Goal: Task Accomplishment & Management: Manage account settings

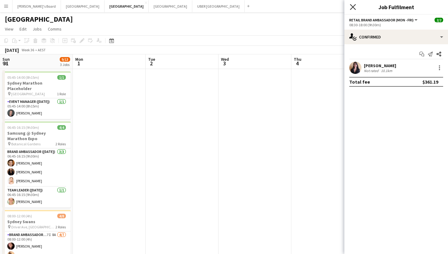
scroll to position [0, 229]
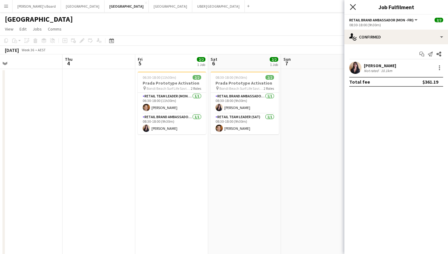
click at [353, 9] on icon "Close pop-in" at bounding box center [353, 7] width 6 height 6
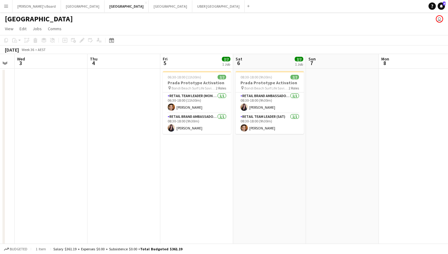
scroll to position [0, 216]
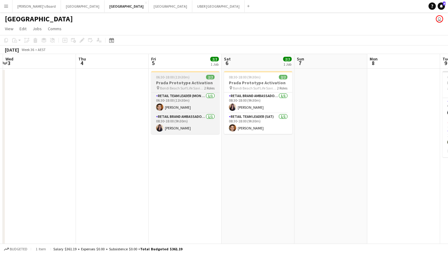
click at [179, 78] on span "06:30-18:00 (11h30m)" at bounding box center [173, 77] width 34 height 5
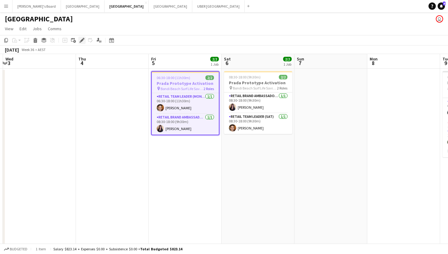
click at [83, 43] on div "Edit" at bounding box center [81, 40] width 7 height 7
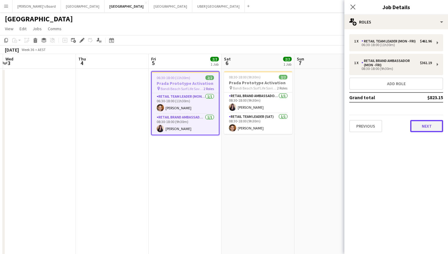
click at [422, 125] on button "Next" at bounding box center [426, 126] width 33 height 12
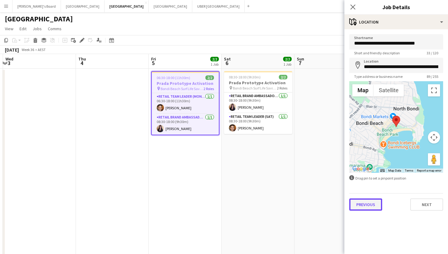
click at [370, 207] on button "Previous" at bounding box center [365, 204] width 33 height 12
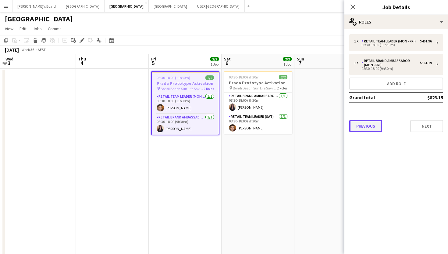
click at [359, 126] on button "Previous" at bounding box center [365, 126] width 33 height 12
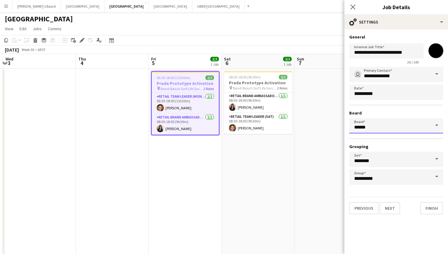
click at [399, 126] on input "******" at bounding box center [396, 125] width 94 height 15
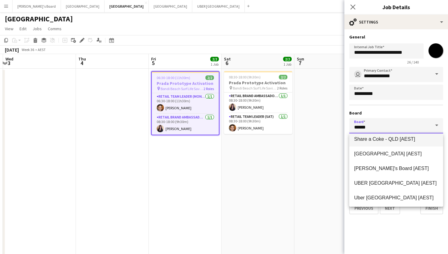
scroll to position [224, 0]
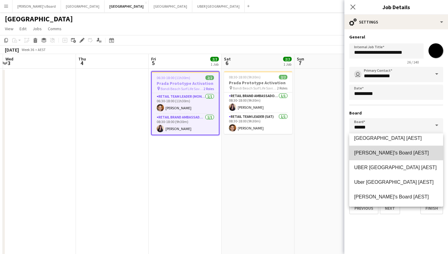
click at [379, 157] on mat-option "[PERSON_NAME]'s Board [AEST]" at bounding box center [396, 152] width 94 height 15
type input "**********"
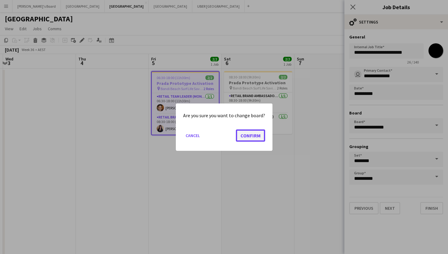
click at [248, 137] on button "Confirm" at bounding box center [250, 135] width 29 height 12
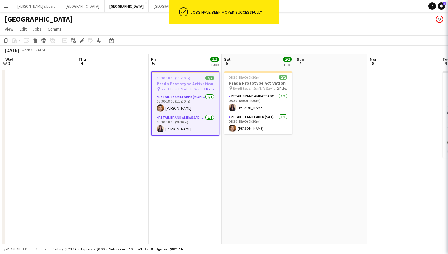
scroll to position [0, 0]
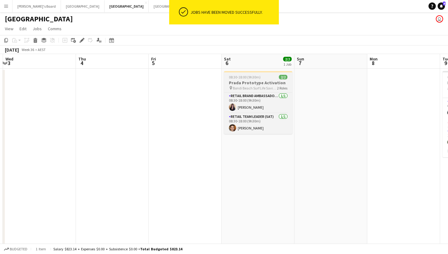
click at [267, 73] on app-job-card "08:30-18:00 (9h30m) 2/2 Prada Prototype Activation pin Bondi Beach Surf Life Sa…" at bounding box center [258, 102] width 68 height 63
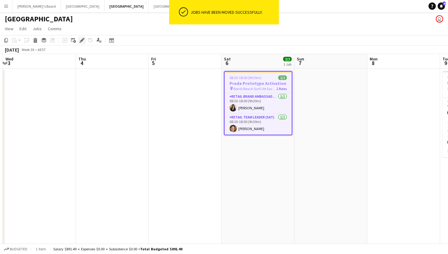
click at [84, 40] on icon "Edit" at bounding box center [82, 40] width 5 height 5
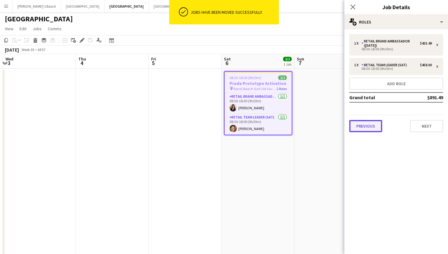
click at [362, 129] on button "Previous" at bounding box center [365, 126] width 33 height 12
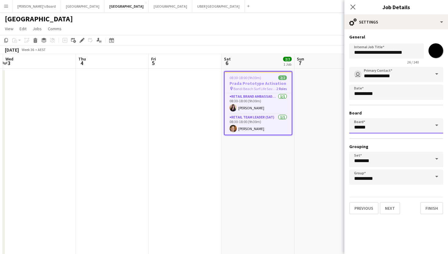
click at [374, 122] on input "******" at bounding box center [396, 125] width 94 height 15
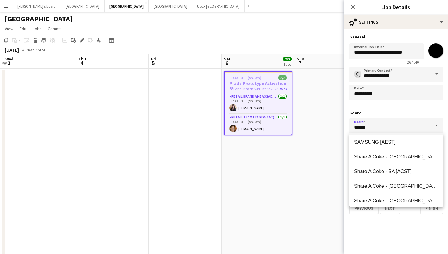
scroll to position [197, 0]
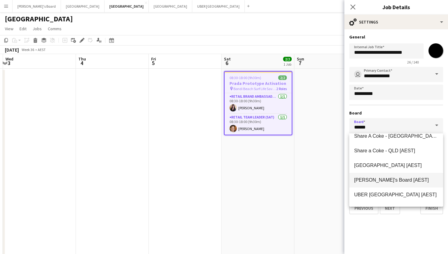
click at [372, 184] on mat-option "[PERSON_NAME]'s Board [AEST]" at bounding box center [396, 180] width 94 height 15
type input "**********"
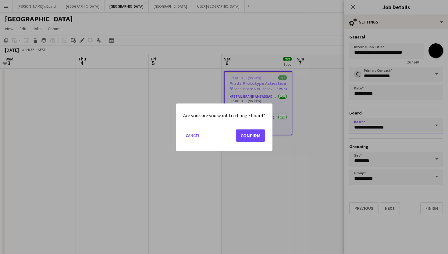
scroll to position [0, 0]
click at [245, 134] on button "Confirm" at bounding box center [250, 135] width 29 height 12
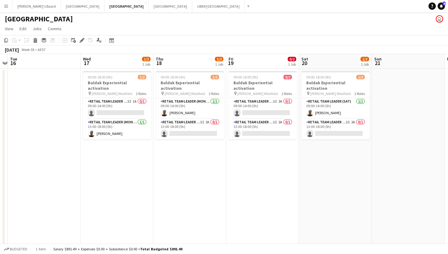
scroll to position [0, 138]
click at [127, 105] on app-card-role "RETAIL Team Leader (Mon - Fri) 3I 1A 0/1 09:00-14:00 (5h) single-neutral-actions" at bounding box center [117, 108] width 68 height 21
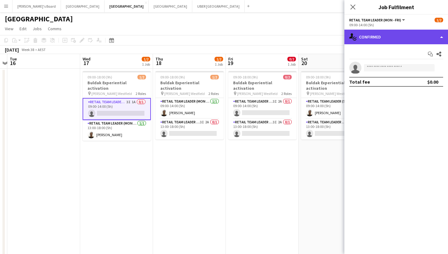
click at [384, 35] on div "single-neutral-actions-check-2 Confirmed" at bounding box center [397, 37] width 104 height 15
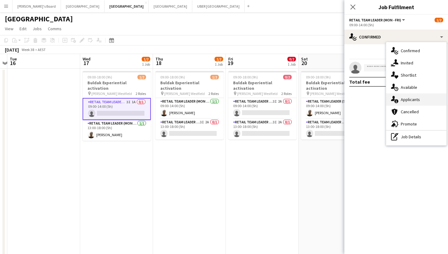
click at [397, 103] on div "single-neutral-actions-information Applicants" at bounding box center [416, 99] width 60 height 12
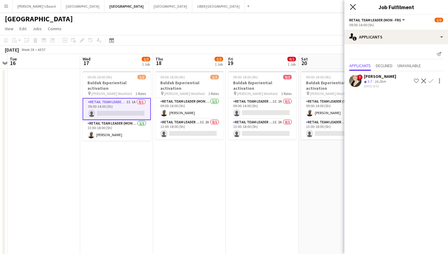
click at [353, 9] on icon "Close pop-in" at bounding box center [353, 7] width 6 height 6
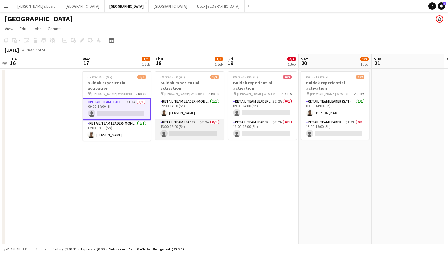
click at [192, 130] on app-card-role "RETAIL Team Leader (Mon - Fri) 3I 2A 0/1 13:00-18:00 (5h) single-neutral-actions" at bounding box center [189, 129] width 68 height 21
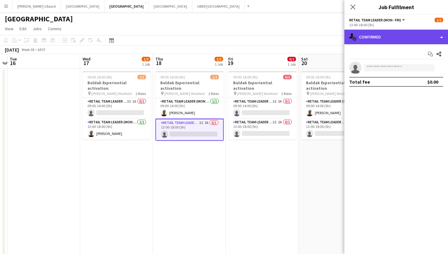
click at [377, 39] on div "single-neutral-actions-check-2 Confirmed" at bounding box center [397, 37] width 104 height 15
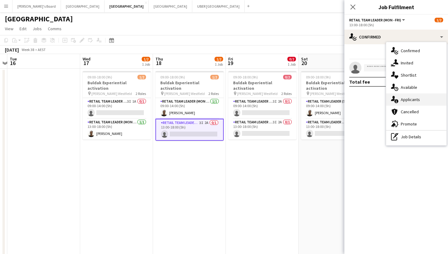
click at [401, 99] on div "single-neutral-actions-information Applicants" at bounding box center [416, 99] width 60 height 12
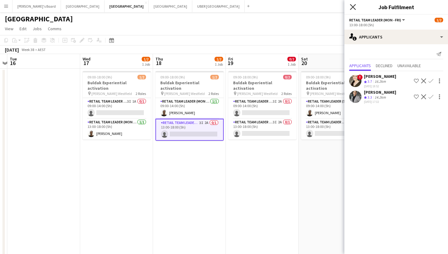
click at [355, 9] on icon "Close pop-in" at bounding box center [353, 7] width 6 height 6
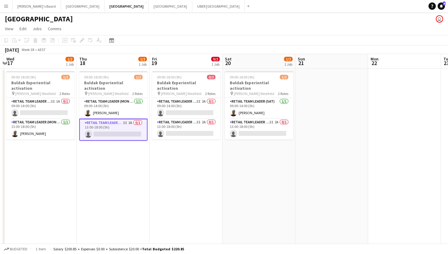
scroll to position [0, 215]
click at [251, 125] on app-card-role "RETAIL Team Leader (Sat) 3I 2A 0/1 13:00-18:00 (5h) single-neutral-actions" at bounding box center [259, 129] width 68 height 21
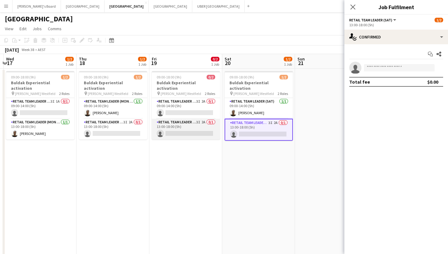
click at [175, 124] on app-card-role "RETAIL Team Leader (Mon - Fri) 3I 2A 0/1 13:00-18:00 (5h) single-neutral-actions" at bounding box center [186, 129] width 68 height 21
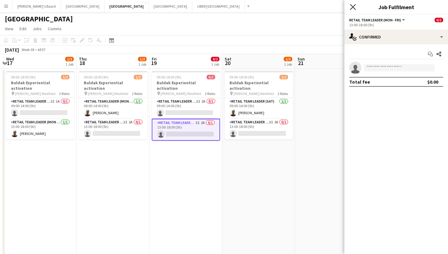
click at [352, 7] on icon "Close pop-in" at bounding box center [353, 7] width 6 height 6
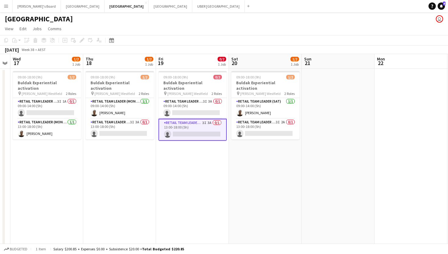
scroll to position [0, 133]
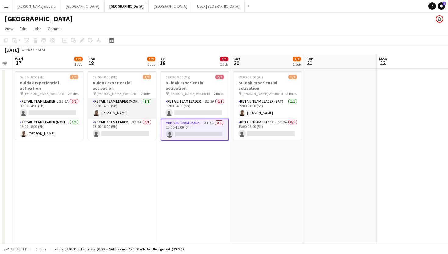
click at [112, 108] on app-card-role "RETAIL Team Leader (Mon - Fri) [DATE] 09:00-14:00 (5h) [PERSON_NAME]" at bounding box center [122, 108] width 68 height 21
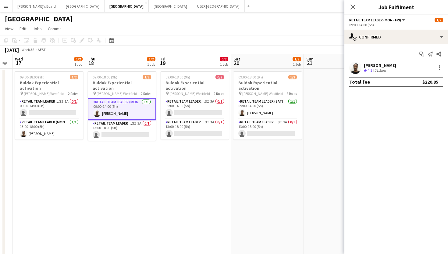
click at [369, 65] on div "[PERSON_NAME]" at bounding box center [380, 65] width 32 height 5
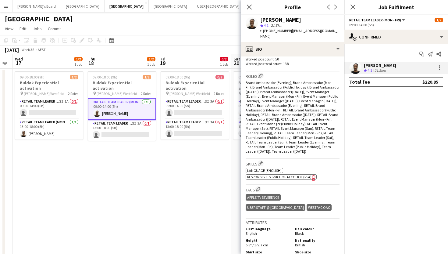
scroll to position [168, 0]
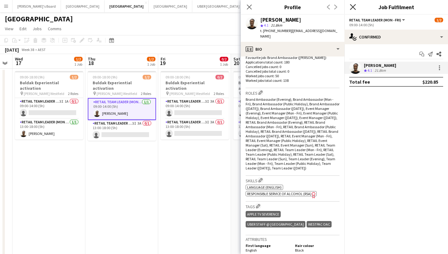
click at [353, 9] on icon "Close pop-in" at bounding box center [353, 7] width 6 height 6
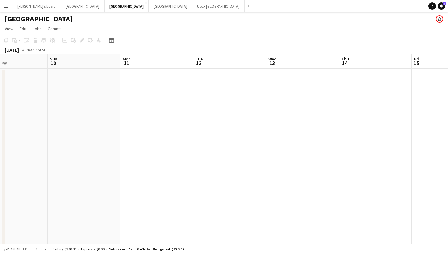
scroll to position [1, 0]
click at [62, 6] on button "Melbourne Close" at bounding box center [83, 6] width 44 height 12
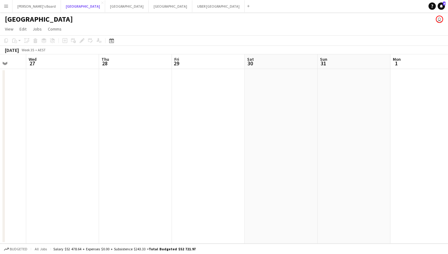
scroll to position [0, 276]
click at [23, 13] on div "[GEOGRAPHIC_DATA] user" at bounding box center [224, 18] width 448 height 12
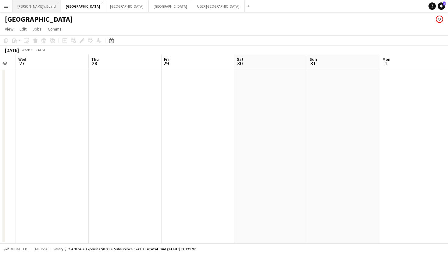
click at [23, 5] on button "Tennille's Board Close" at bounding box center [37, 6] width 48 height 12
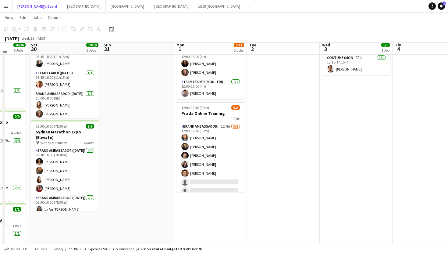
scroll to position [44, 0]
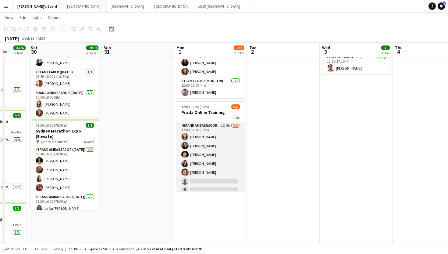
click at [213, 181] on app-card-role "Brand Ambassador (Mon - Fri) 1I 8A [DATE] 12:00-12:30 (30m) [PERSON_NAME] [PERS…" at bounding box center [211, 163] width 68 height 83
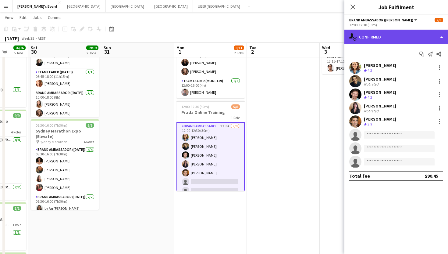
click at [373, 37] on div "single-neutral-actions-check-2 Confirmed" at bounding box center [397, 37] width 104 height 15
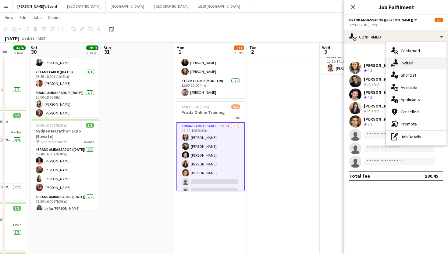
click at [402, 64] on div "single-neutral-actions-share-1 Invited" at bounding box center [416, 63] width 60 height 12
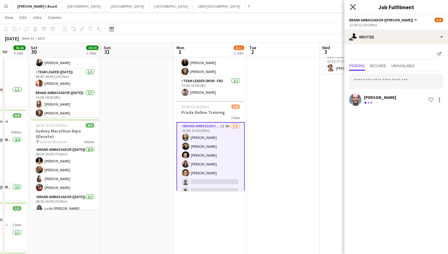
click at [352, 6] on icon at bounding box center [353, 7] width 6 height 6
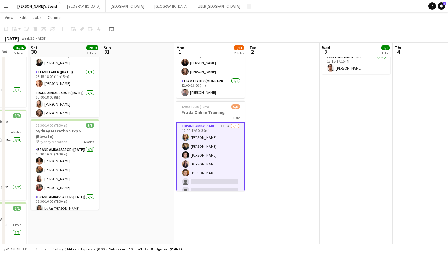
click at [247, 5] on button "Add" at bounding box center [249, 6] width 5 height 5
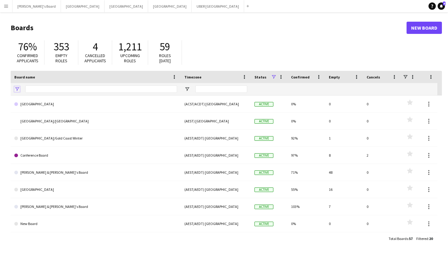
click at [16, 89] on span "Open Filter Menu" at bounding box center [16, 88] width 5 height 5
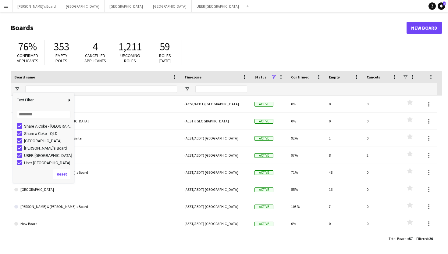
scroll to position [112, 0]
click at [30, 113] on input "Search filter values" at bounding box center [44, 114] width 54 height 7
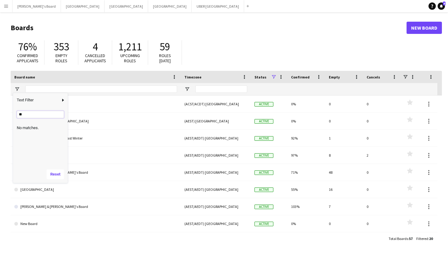
type input "*"
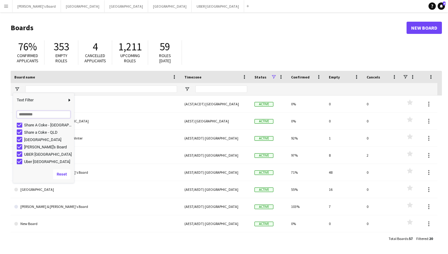
scroll to position [112, 0]
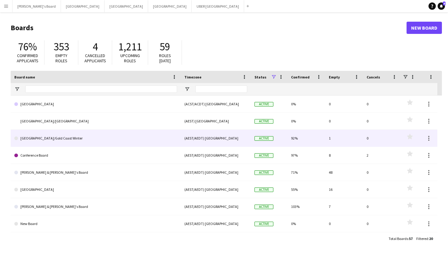
click at [90, 146] on div "Brisbane/Gold Coast Winter (AEST/AEDT) [GEOGRAPHIC_DATA] Active 92% 1 0 Favouri…" at bounding box center [224, 138] width 427 height 17
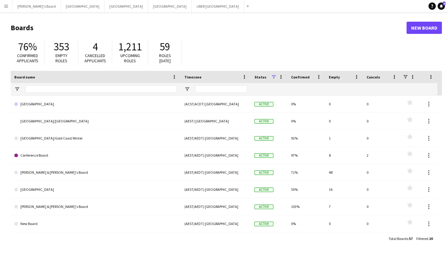
click at [18, 77] on span "Board name" at bounding box center [24, 77] width 21 height 5
click at [40, 75] on span at bounding box center [39, 76] width 5 height 5
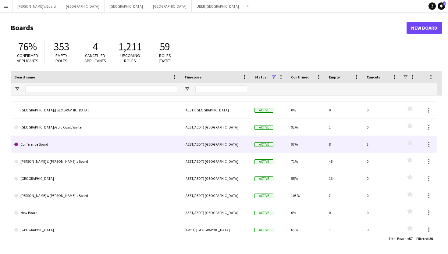
scroll to position [13, 0]
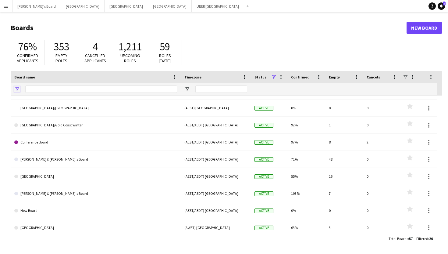
click at [15, 88] on span "Open Filter Menu" at bounding box center [16, 88] width 5 height 5
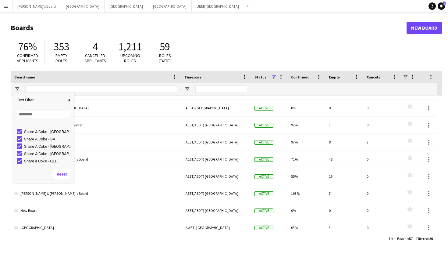
scroll to position [112, 0]
click at [60, 177] on button "Reset" at bounding box center [61, 174] width 17 height 10
click at [63, 176] on button "Reset" at bounding box center [61, 174] width 17 height 10
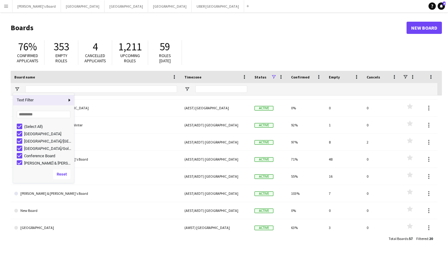
click at [69, 98] on span "Column Filter" at bounding box center [69, 99] width 5 height 5
type input "**"
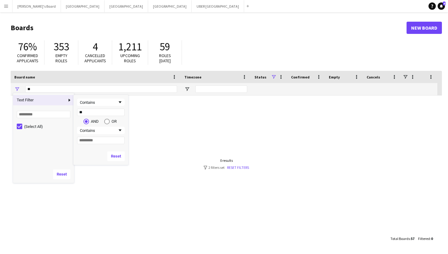
type input "***"
type input "********"
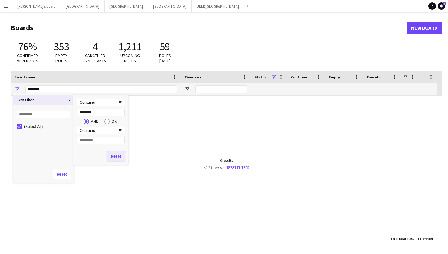
click at [113, 157] on button "Reset" at bounding box center [115, 156] width 17 height 10
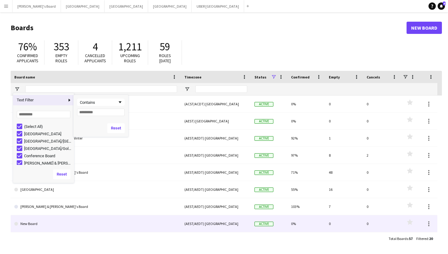
click at [114, 219] on link "New Board" at bounding box center [95, 223] width 163 height 17
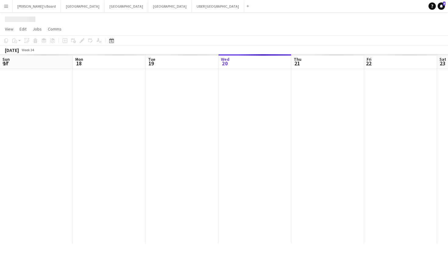
scroll to position [0, 146]
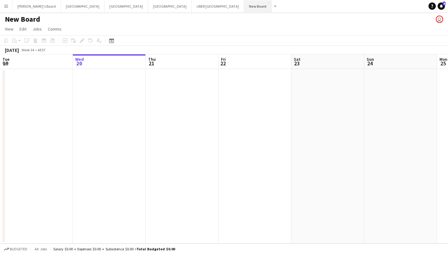
click at [244, 5] on button "New Board Close" at bounding box center [257, 6] width 27 height 12
click at [268, 4] on app-icon "Close" at bounding box center [269, 3] width 2 height 2
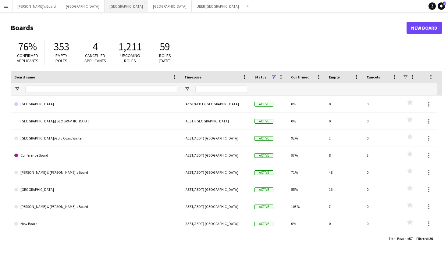
click at [105, 6] on button "Sydney Close" at bounding box center [127, 6] width 44 height 12
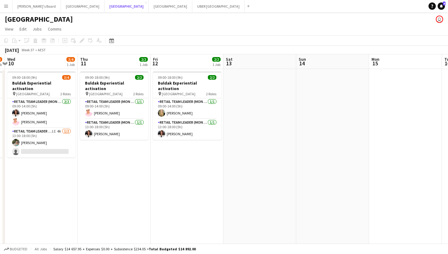
scroll to position [0, 179]
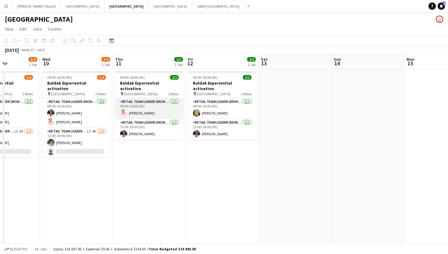
click at [138, 108] on app-card-role "RETAIL Team Leader (Mon - Fri) [DATE] 09:00-14:00 (5h) [PERSON_NAME]" at bounding box center [149, 108] width 68 height 21
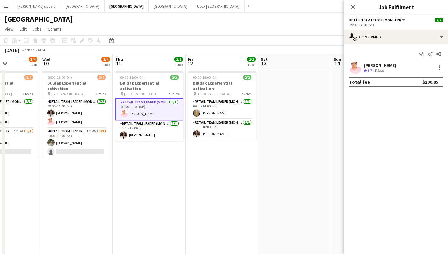
click at [375, 64] on div "[PERSON_NAME]" at bounding box center [380, 65] width 32 height 5
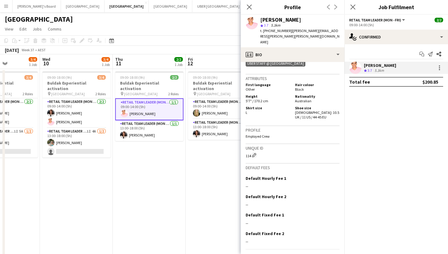
scroll to position [0, 0]
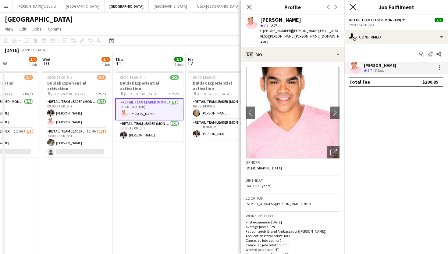
click at [352, 5] on icon "Close pop-in" at bounding box center [353, 7] width 6 height 6
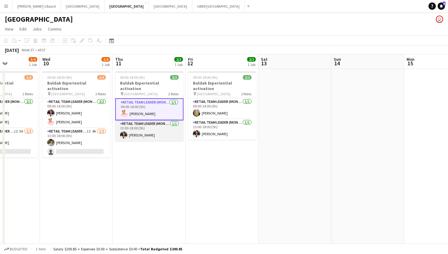
click at [138, 128] on app-card-role "RETAIL Team Leader (Mon - Fri) [DATE] 13:00-18:00 (5h) [PERSON_NAME]" at bounding box center [149, 130] width 68 height 21
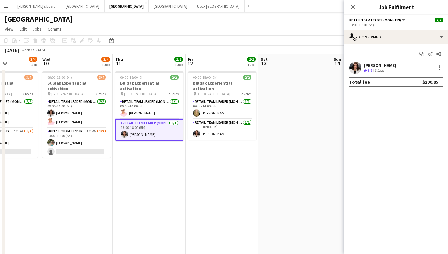
click at [378, 63] on div "[PERSON_NAME]" at bounding box center [380, 65] width 32 height 5
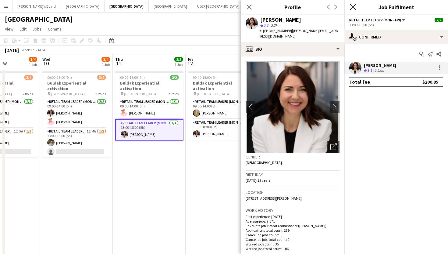
click at [354, 6] on icon at bounding box center [353, 7] width 6 height 6
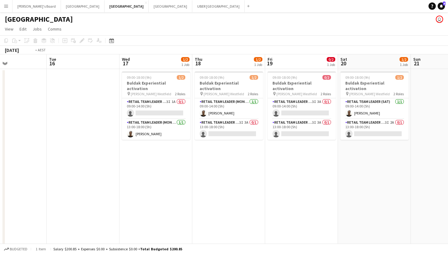
scroll to position [0, 270]
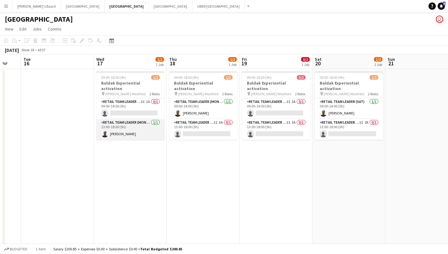
click at [111, 128] on app-card-role "RETAIL Team Leader (Mon - Fri) [DATE] 13:00-18:00 (5h) [PERSON_NAME]" at bounding box center [130, 129] width 68 height 21
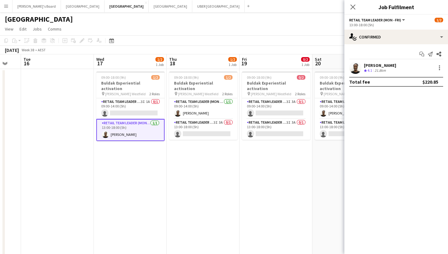
click at [370, 63] on div "[PERSON_NAME]" at bounding box center [380, 65] width 32 height 5
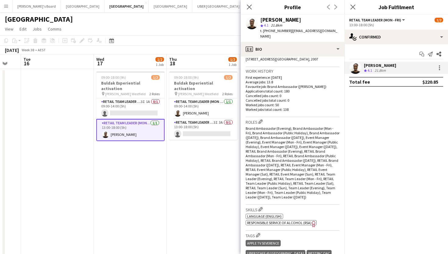
scroll to position [0, 0]
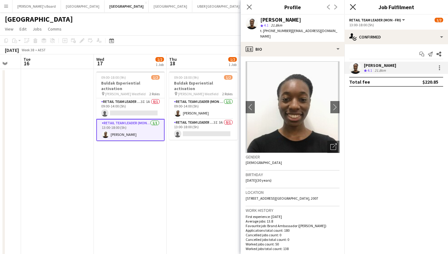
click at [352, 4] on icon "Close pop-in" at bounding box center [353, 7] width 6 height 6
